Goal: Complete application form: Complete application form

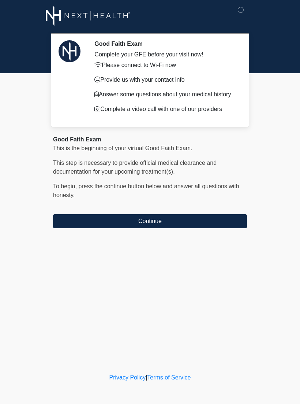
click at [199, 226] on button "Continue" at bounding box center [150, 221] width 194 height 14
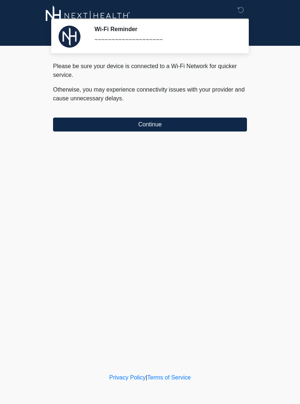
click at [173, 123] on button "Continue" at bounding box center [150, 124] width 194 height 14
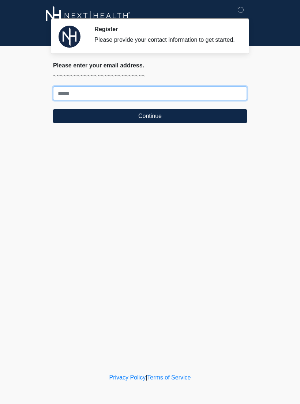
click at [217, 100] on input "Where should we email your treatment plan?" at bounding box center [150, 93] width 194 height 14
type input "**********"
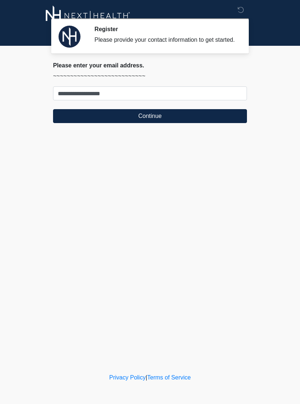
click at [203, 123] on button "Continue" at bounding box center [150, 116] width 194 height 14
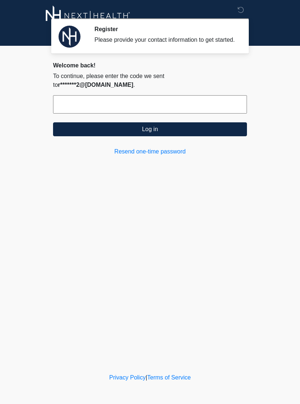
click at [169, 102] on input "text" at bounding box center [150, 104] width 194 height 18
type input "******"
click at [168, 131] on button "Log in" at bounding box center [150, 129] width 194 height 14
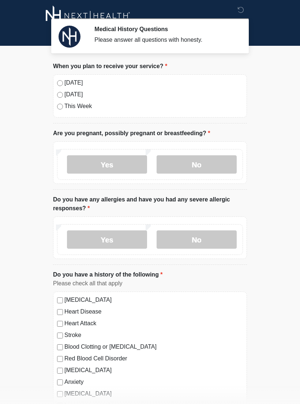
click at [75, 82] on label "[DATE]" at bounding box center [153, 82] width 179 height 9
click at [201, 166] on label "No" at bounding box center [197, 164] width 80 height 18
click at [213, 240] on label "No" at bounding box center [197, 239] width 80 height 18
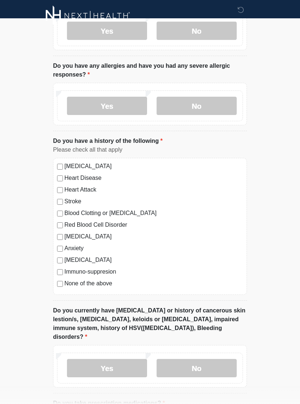
scroll to position [132, 0]
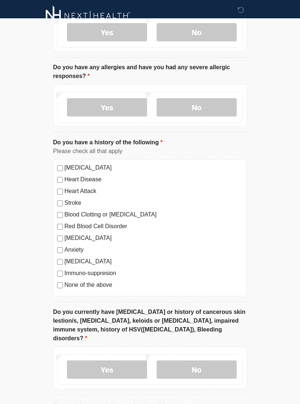
click at [111, 286] on label "None of the above" at bounding box center [153, 284] width 179 height 9
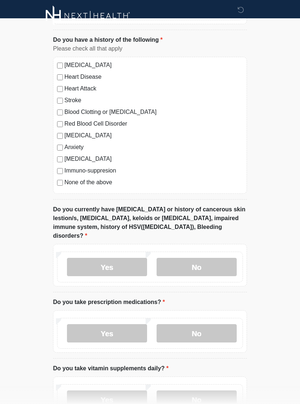
scroll to position [240, 0]
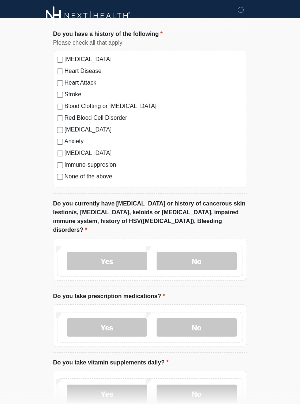
click at [132, 252] on label "Yes" at bounding box center [107, 261] width 80 height 18
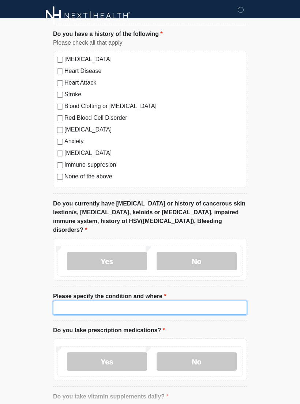
click at [156, 300] on input "Please specify the condition and where" at bounding box center [150, 307] width 194 height 14
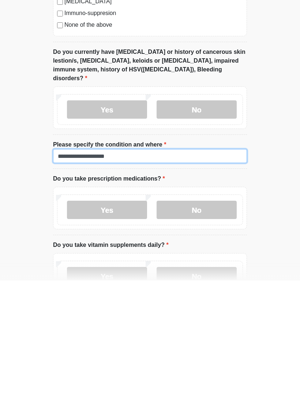
type input "**********"
click at [127, 324] on label "Yes" at bounding box center [107, 333] width 80 height 18
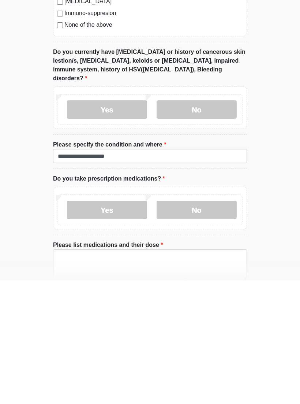
scroll to position [392, 0]
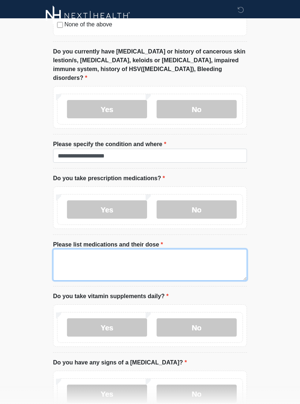
click at [160, 249] on textarea "Please list medications and their dose" at bounding box center [150, 264] width 194 height 31
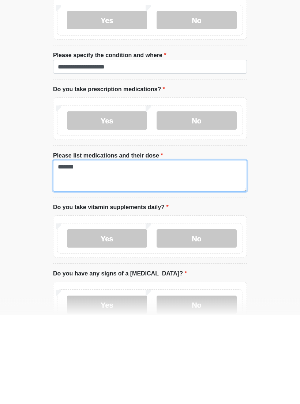
type textarea "*******"
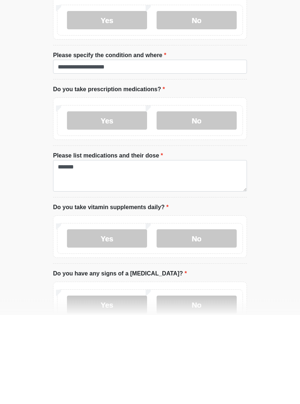
click at [128, 318] on label "Yes" at bounding box center [107, 327] width 80 height 18
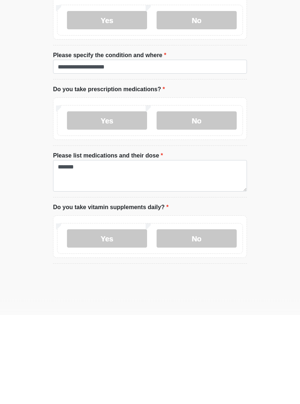
scroll to position [481, 0]
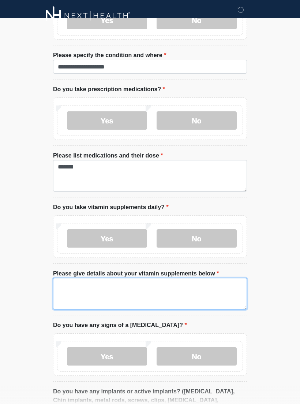
click at [125, 278] on textarea "Please give details about your vitamin supplements below" at bounding box center [150, 293] width 194 height 31
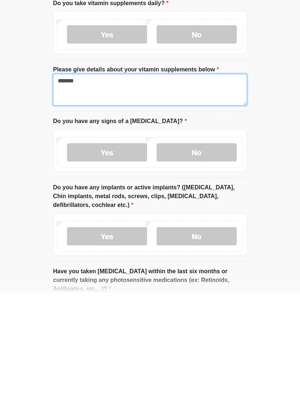
type textarea "*******"
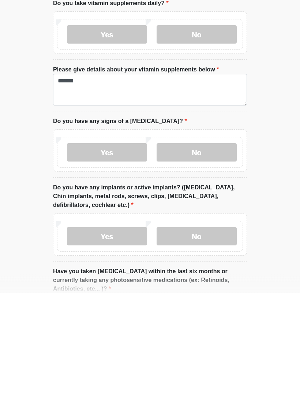
click at [210, 255] on label "No" at bounding box center [197, 264] width 80 height 18
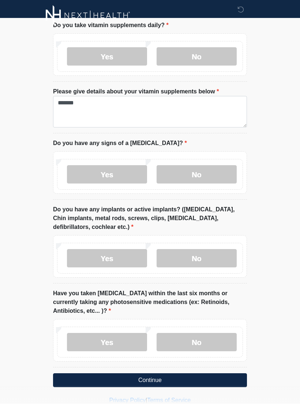
click at [206, 249] on label "No" at bounding box center [197, 258] width 80 height 18
click at [200, 333] on label "No" at bounding box center [197, 342] width 80 height 18
click at [181, 373] on button "Continue" at bounding box center [150, 380] width 194 height 14
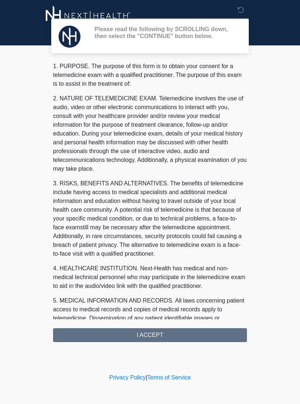
scroll to position [0, 0]
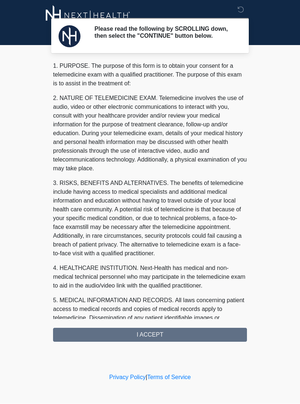
click at [174, 341] on div "1. PURPOSE. The purpose of this form is to obtain your consent for a telemedici…" at bounding box center [150, 202] width 194 height 280
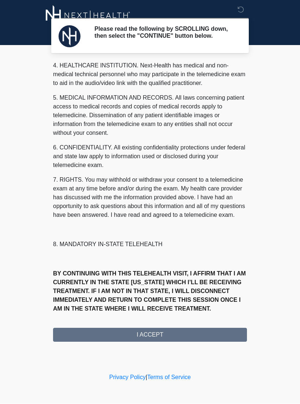
scroll to position [220, 0]
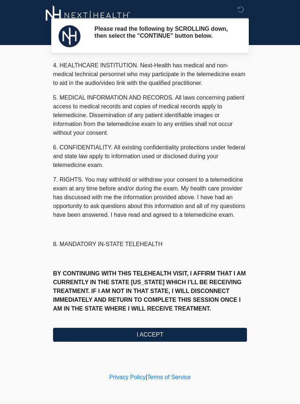
click at [168, 332] on button "I ACCEPT" at bounding box center [150, 335] width 194 height 14
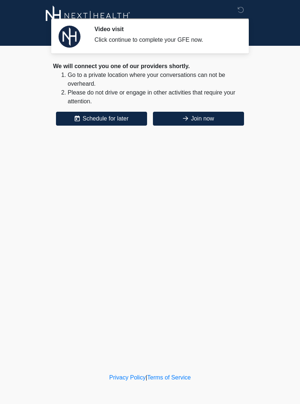
click at [206, 116] on button "Join now" at bounding box center [198, 119] width 91 height 14
